Goal: Task Accomplishment & Management: Use online tool/utility

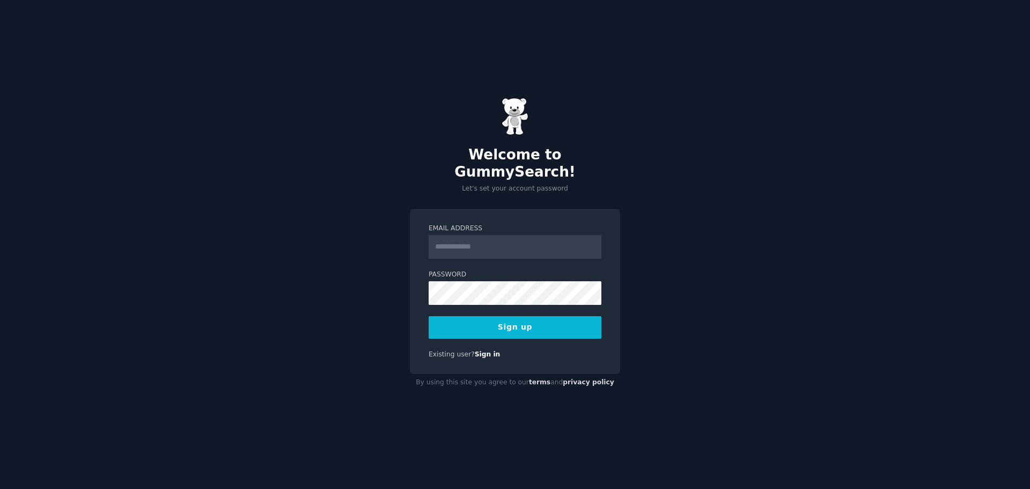
type input "**********"
click at [519, 323] on button "Sign up" at bounding box center [515, 327] width 173 height 23
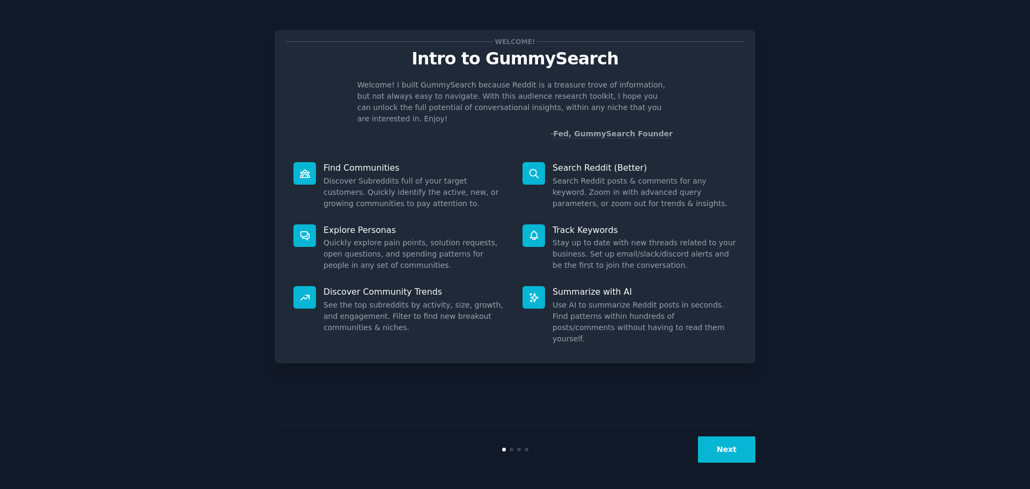
click at [714, 427] on div "Next" at bounding box center [515, 448] width 481 height 49
click at [715, 444] on button "Next" at bounding box center [726, 449] width 57 height 26
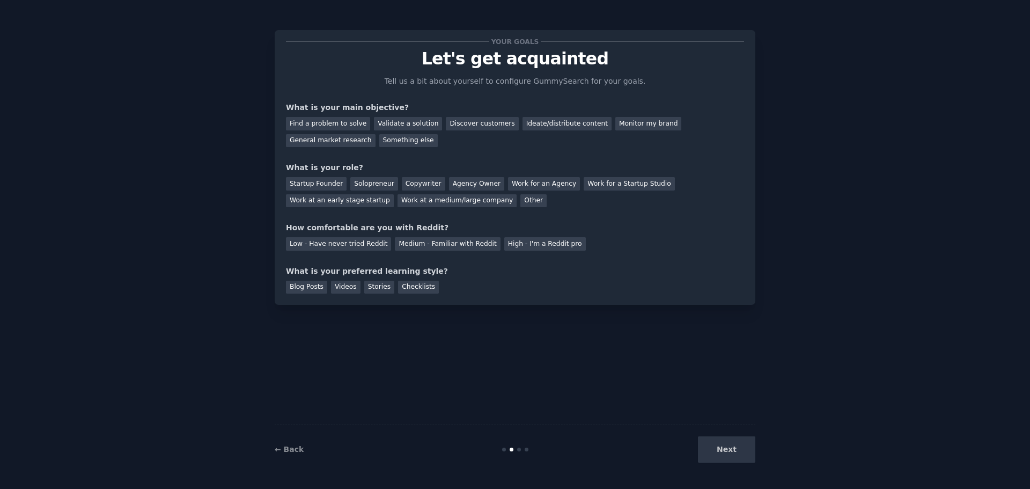
click at [716, 445] on div "Next" at bounding box center [675, 449] width 160 height 26
click at [589, 322] on div "Your goals Let's get acquainted Tell us a bit about yourself to configure Gummy…" at bounding box center [515, 244] width 481 height 459
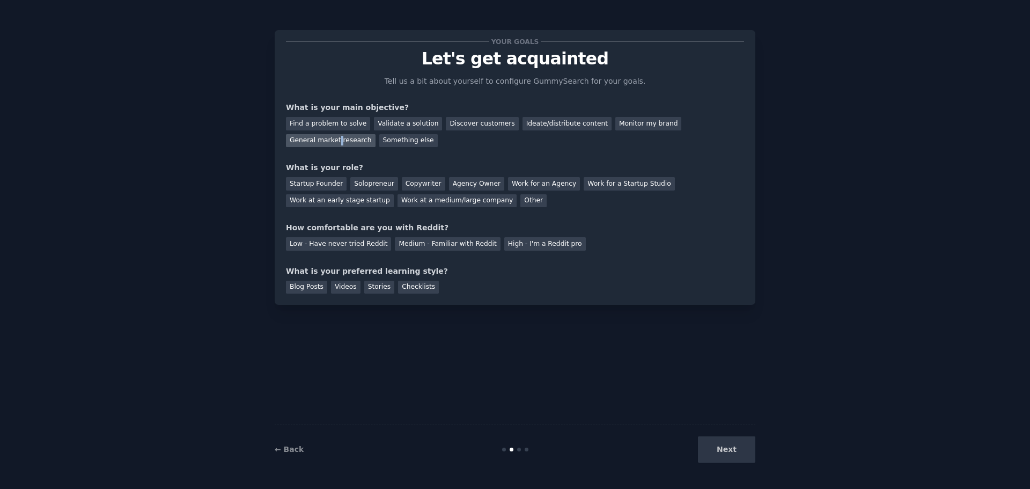
drag, startPoint x: 693, startPoint y: 125, endPoint x: 676, endPoint y: 127, distance: 16.8
click at [375, 134] on div "General market research" at bounding box center [331, 140] width 90 height 13
drag, startPoint x: 370, startPoint y: 182, endPoint x: 433, endPoint y: 173, distance: 63.9
click at [372, 182] on div "Solopreneur" at bounding box center [373, 183] width 47 height 13
click at [520, 209] on div "Your goals Let's get acquainted Tell us a bit about yourself to configure Gummy…" at bounding box center [515, 167] width 458 height 252
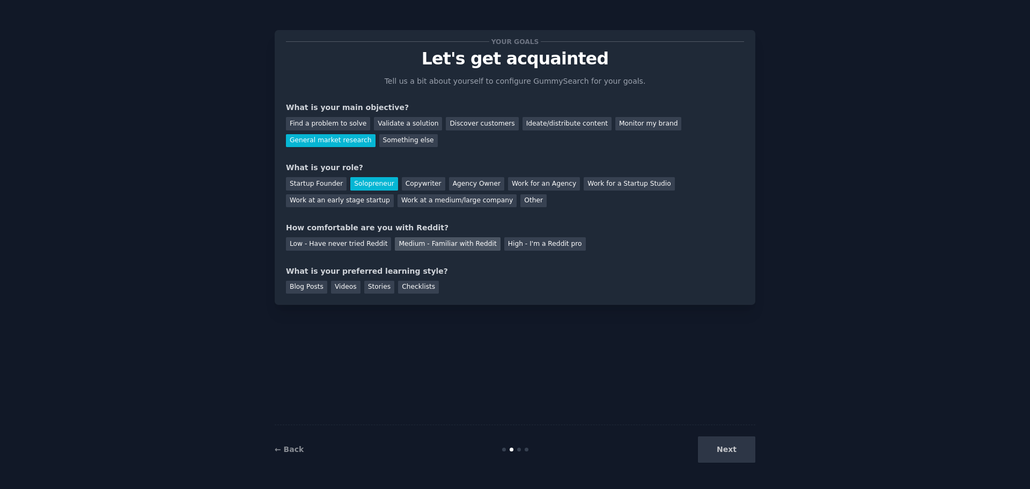
click at [459, 245] on div "Medium - Familiar with Reddit" at bounding box center [447, 243] width 105 height 13
click at [306, 289] on div "Blog Posts" at bounding box center [306, 287] width 41 height 13
click at [716, 444] on button "Next" at bounding box center [726, 449] width 57 height 26
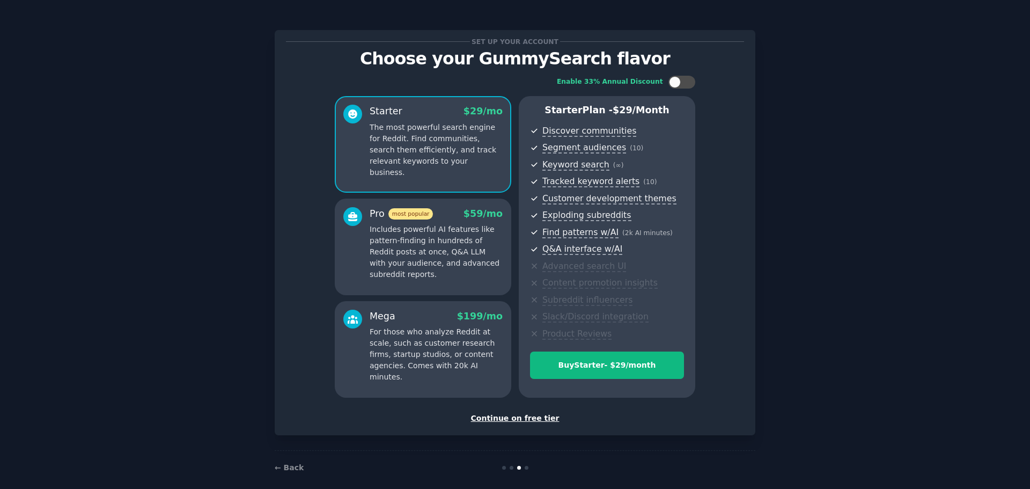
click at [525, 409] on div "Set up your account Choose your GummySearch flavor Enable 33% Annual Discount S…" at bounding box center [515, 232] width 458 height 382
click at [519, 413] on div "Continue on free tier" at bounding box center [515, 417] width 458 height 11
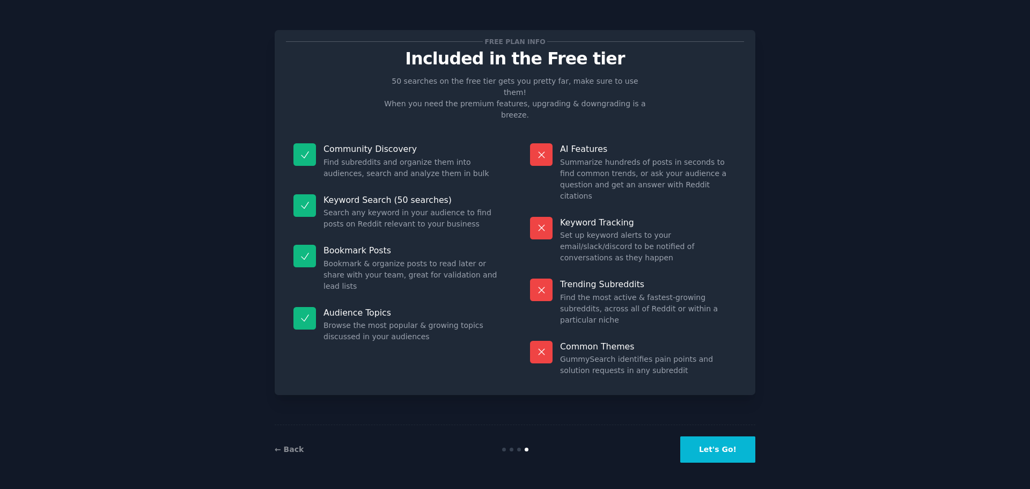
click at [704, 446] on button "Let's Go!" at bounding box center [717, 449] width 75 height 26
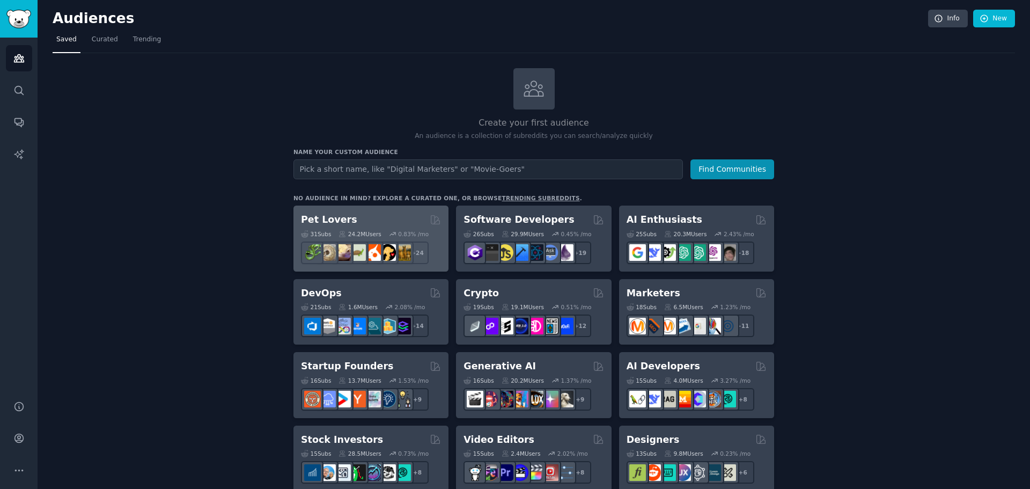
click at [354, 212] on div "Pet Lovers 31 Sub s 24.2M Users 0.83 % /mo + 24" at bounding box center [370, 238] width 155 height 66
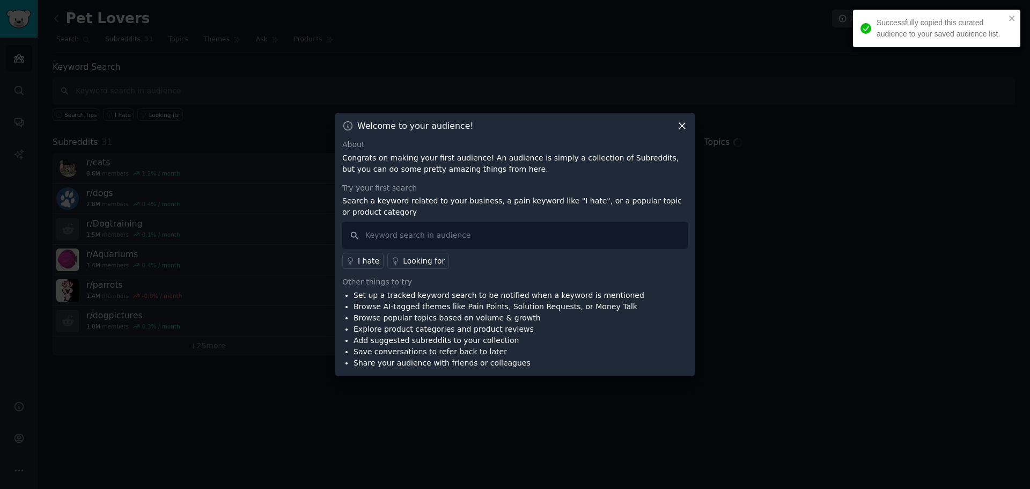
click at [679, 125] on icon at bounding box center [681, 125] width 11 height 11
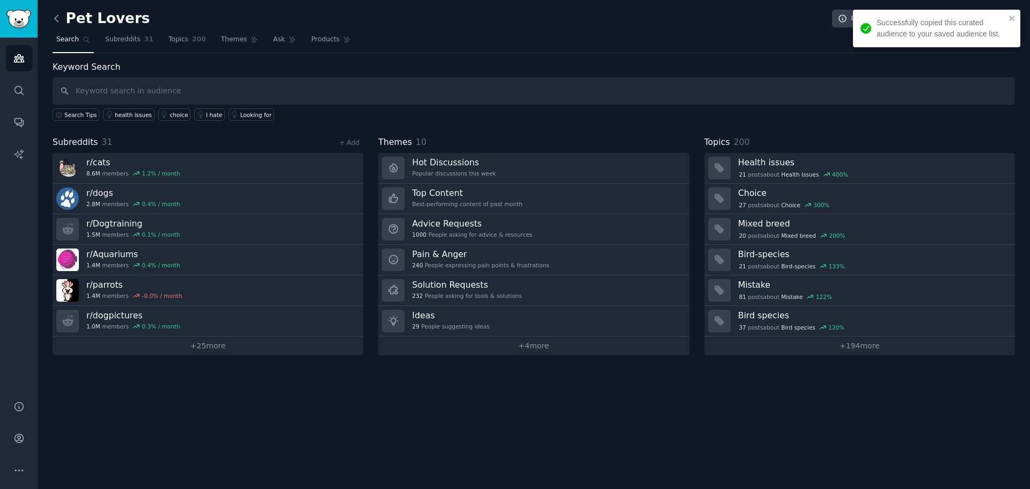
click at [54, 17] on icon at bounding box center [56, 18] width 11 height 11
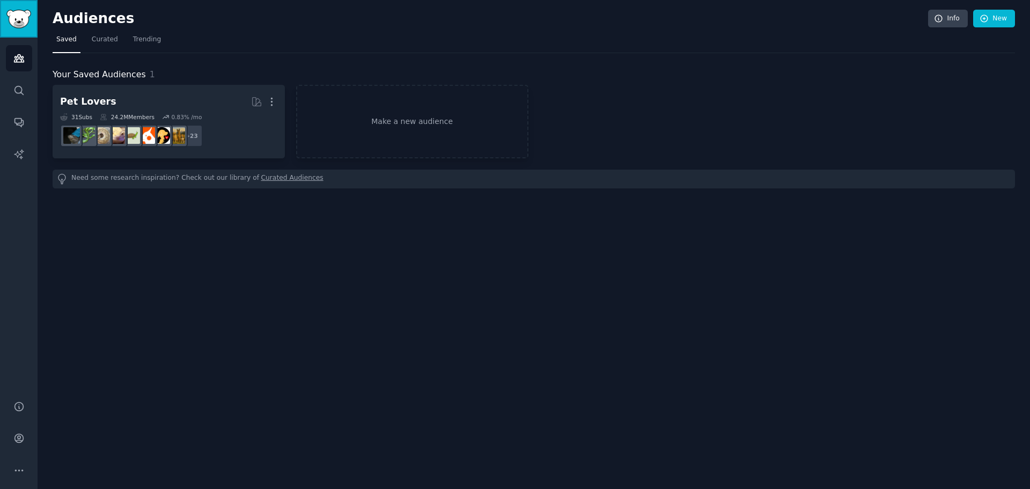
click at [14, 26] on img "Sidebar" at bounding box center [18, 19] width 25 height 19
click at [22, 20] on img "Sidebar" at bounding box center [18, 19] width 25 height 19
click at [93, 25] on h2 "Audiences" at bounding box center [490, 18] width 875 height 17
click at [89, 19] on h2 "Audiences" at bounding box center [490, 18] width 875 height 17
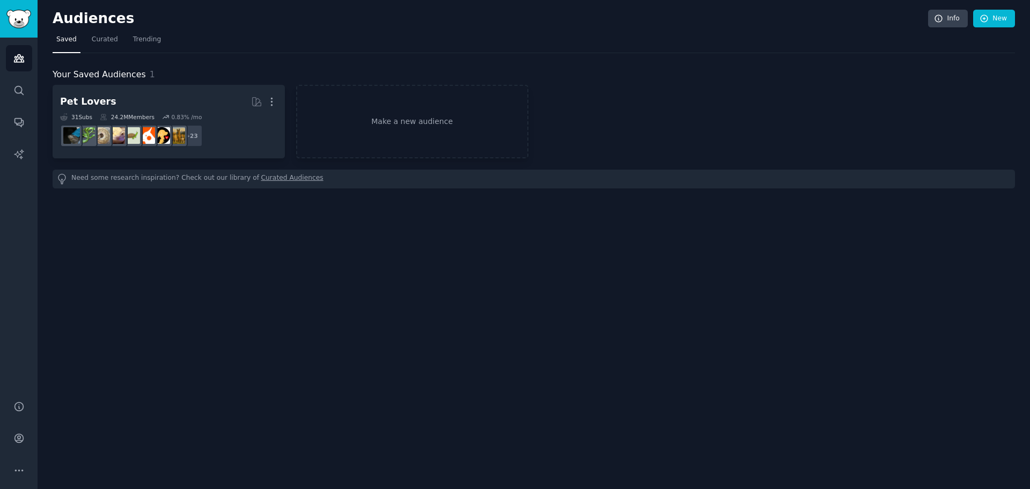
drag, startPoint x: 39, startPoint y: 24, endPoint x: 31, endPoint y: 24, distance: 8.0
click at [36, 24] on div "Audiences Audiences Search Conversations AI Reports Help Account More Audiences…" at bounding box center [515, 244] width 1030 height 489
click at [30, 24] on img "Sidebar" at bounding box center [18, 19] width 25 height 19
click at [989, 13] on link "New" at bounding box center [994, 19] width 42 height 18
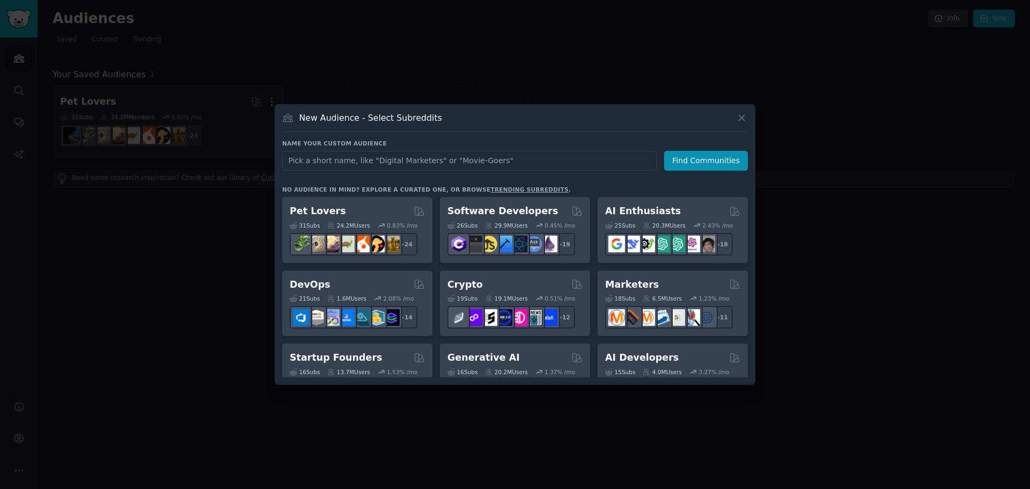
click at [453, 172] on div "Name your custom audience Audience Name Find Communities No audience in mind? E…" at bounding box center [515, 258] width 466 height 238
type input "simps"
click button "Find Communities" at bounding box center [706, 161] width 84 height 20
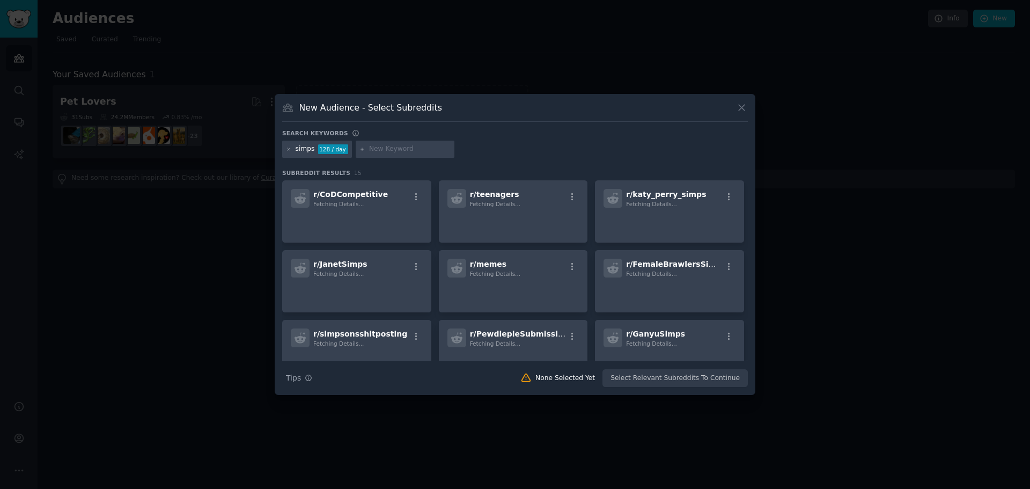
click at [451, 177] on div "Subreddit Results 15 r/ CoDCompetitive Fetching Details... r/ teenagers Fetchin…" at bounding box center [515, 264] width 466 height 191
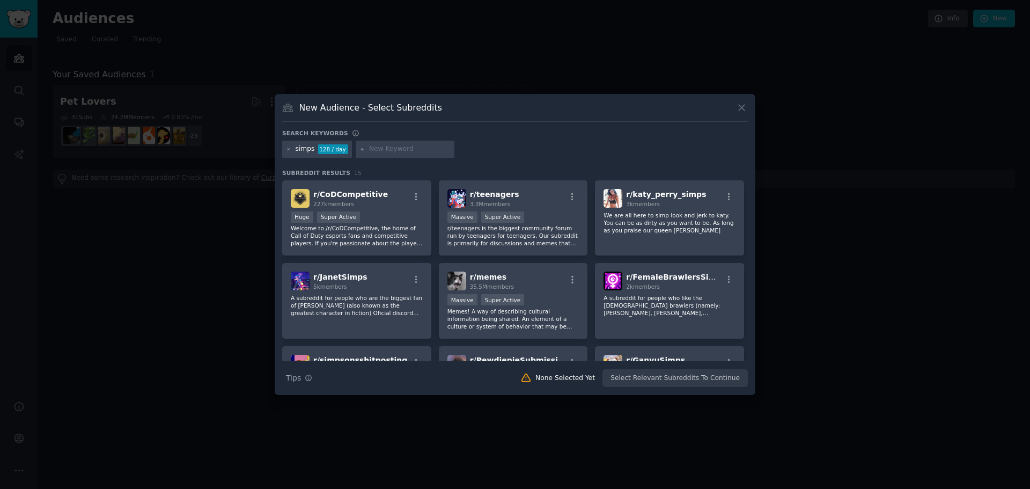
click at [285, 145] on div "simps 128 / day" at bounding box center [317, 149] width 70 height 17
click at [338, 145] on div "128 / day" at bounding box center [333, 149] width 30 height 10
click at [335, 150] on div "128 / day" at bounding box center [333, 149] width 30 height 10
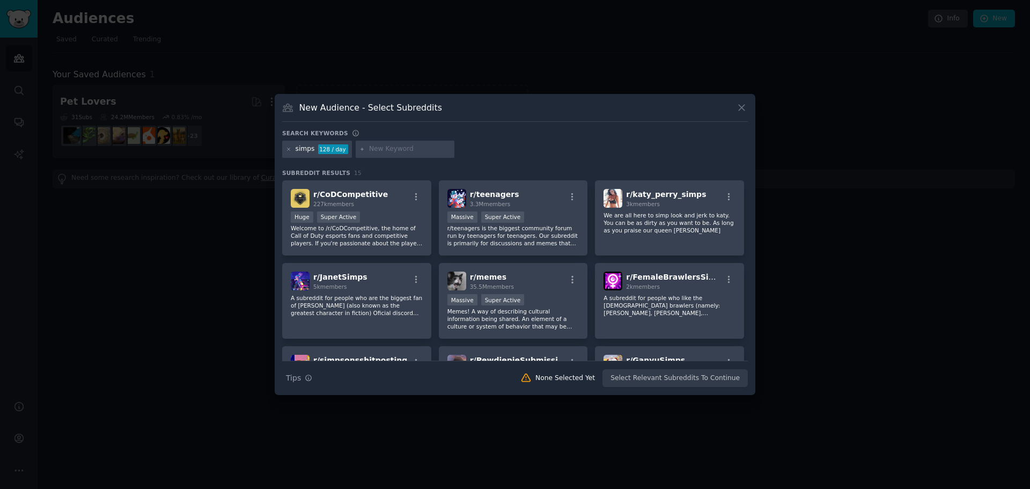
click at [336, 165] on div "Search keywords simps 128 / day Subreddit Results 15 r/ CoDCompetitive 227k mem…" at bounding box center [515, 258] width 466 height 258
click at [293, 149] on div "simps 128 / day" at bounding box center [317, 149] width 70 height 17
click at [289, 149] on icon at bounding box center [289, 149] width 6 height 6
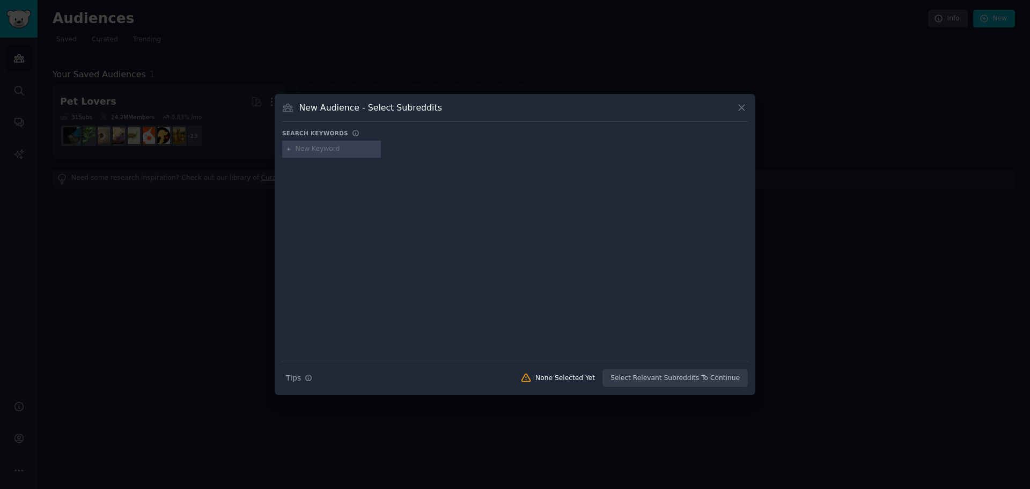
click at [307, 152] on input "text" at bounding box center [337, 149] width 82 height 10
type input "of"
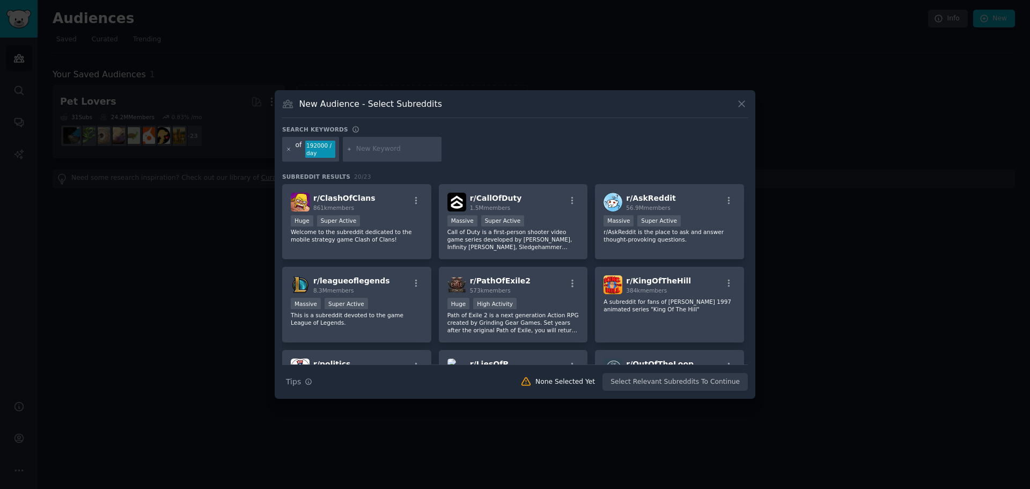
click at [291, 151] on icon at bounding box center [289, 149] width 6 height 6
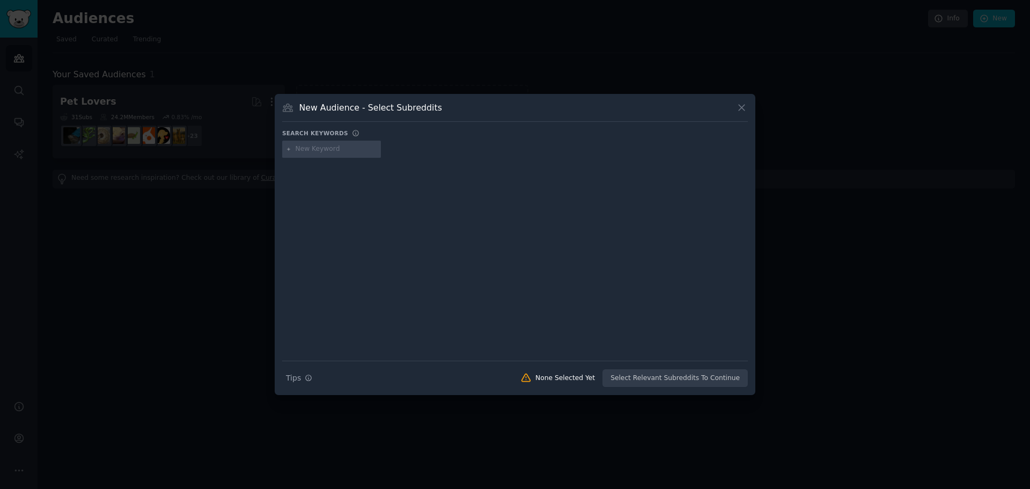
click at [734, 113] on div "New Audience - Select Subreddits" at bounding box center [515, 111] width 466 height 20
click at [740, 110] on icon at bounding box center [741, 107] width 11 height 11
